Goal: Information Seeking & Learning: Learn about a topic

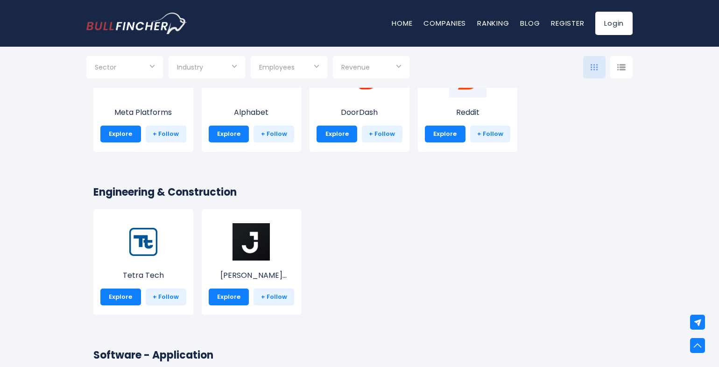
scroll to position [1587, 0]
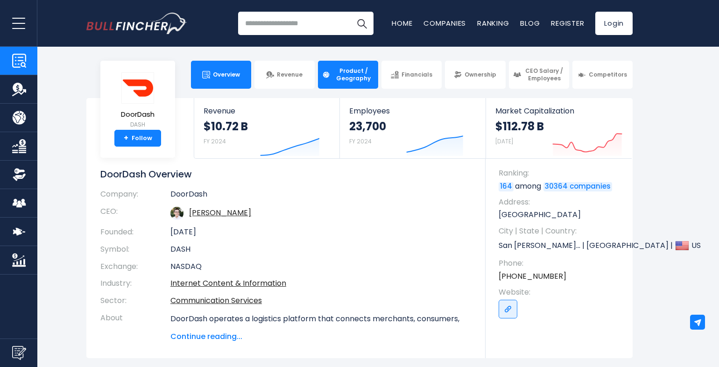
click at [360, 78] on span "Product / Geography" at bounding box center [353, 74] width 41 height 14
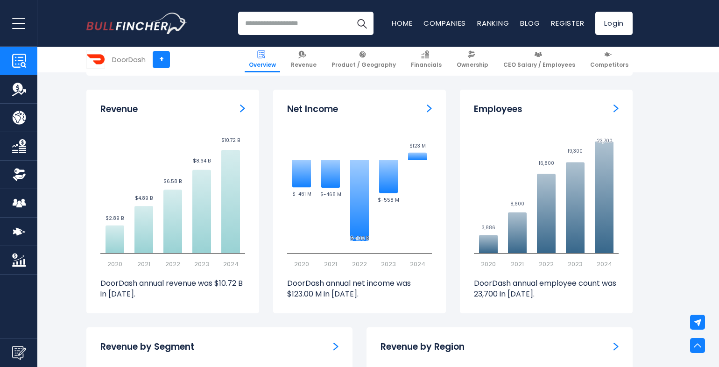
scroll to position [784, 0]
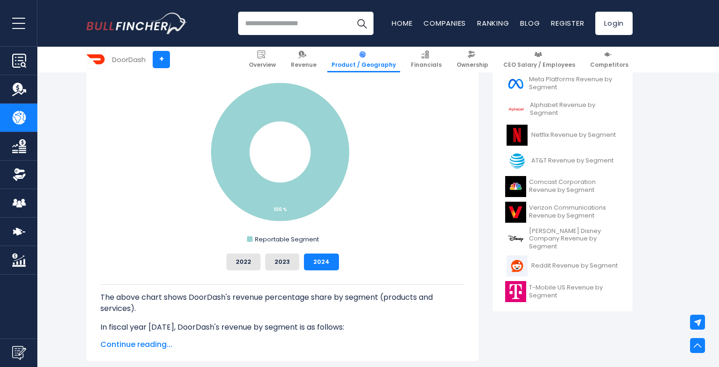
scroll to position [280, 0]
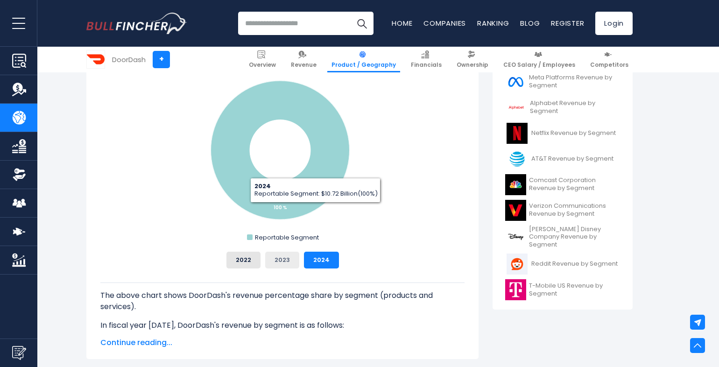
click at [282, 260] on button "2023" at bounding box center [282, 260] width 34 height 17
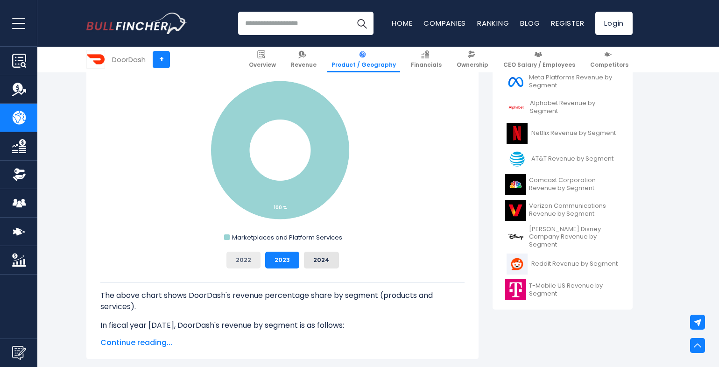
click at [246, 260] on button "2022" at bounding box center [243, 260] width 34 height 17
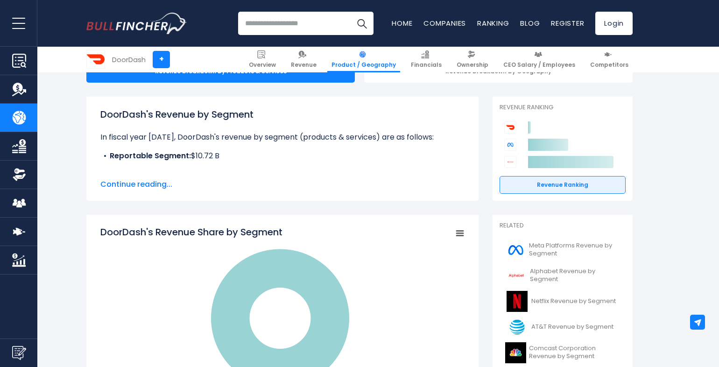
scroll to position [0, 0]
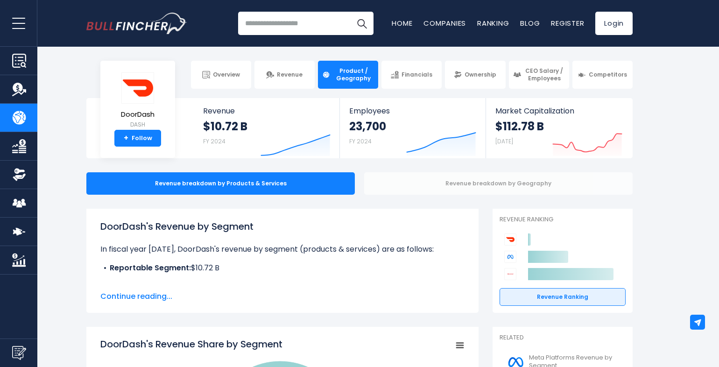
click at [448, 186] on div "Revenue breakdown by Geography" at bounding box center [498, 183] width 268 height 22
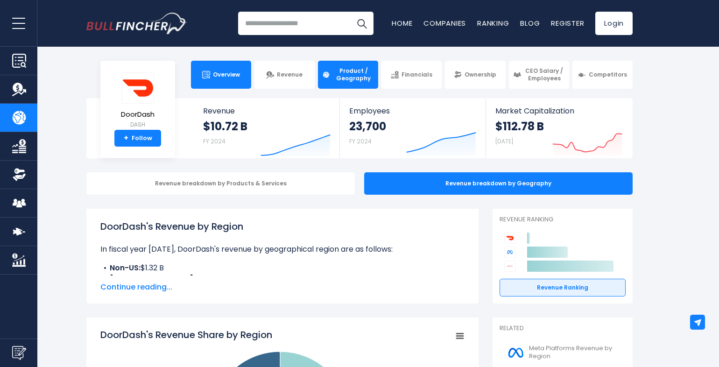
click at [214, 77] on span "Overview" at bounding box center [226, 74] width 27 height 7
